Goal: Task Accomplishment & Management: Complete application form

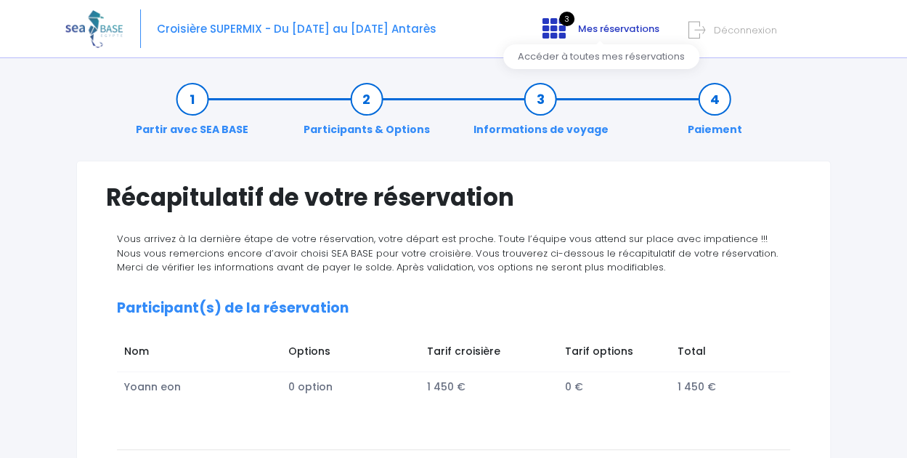
click at [557, 31] on icon at bounding box center [554, 28] width 23 height 23
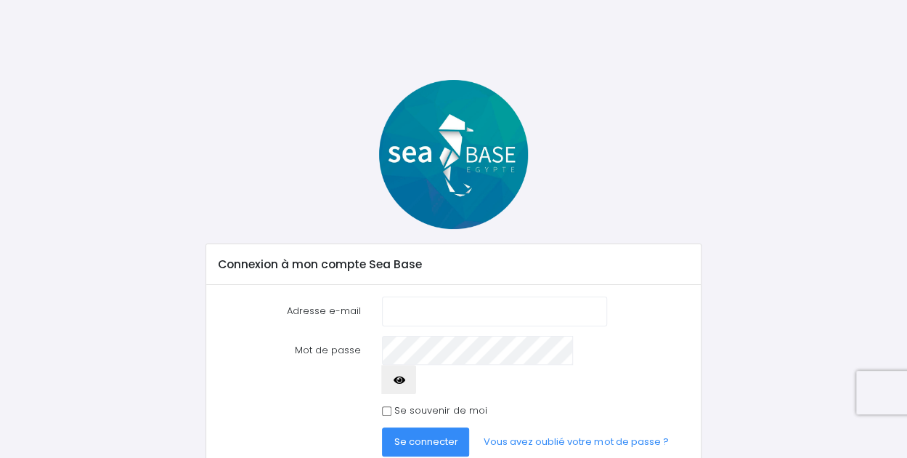
click at [401, 323] on input "Adresse e-mail" at bounding box center [494, 310] width 224 height 29
type input "[EMAIL_ADDRESS][DOMAIN_NAME]"
click at [421, 434] on span "Se connecter" at bounding box center [426, 441] width 64 height 14
